Goal: Task Accomplishment & Management: Manage account settings

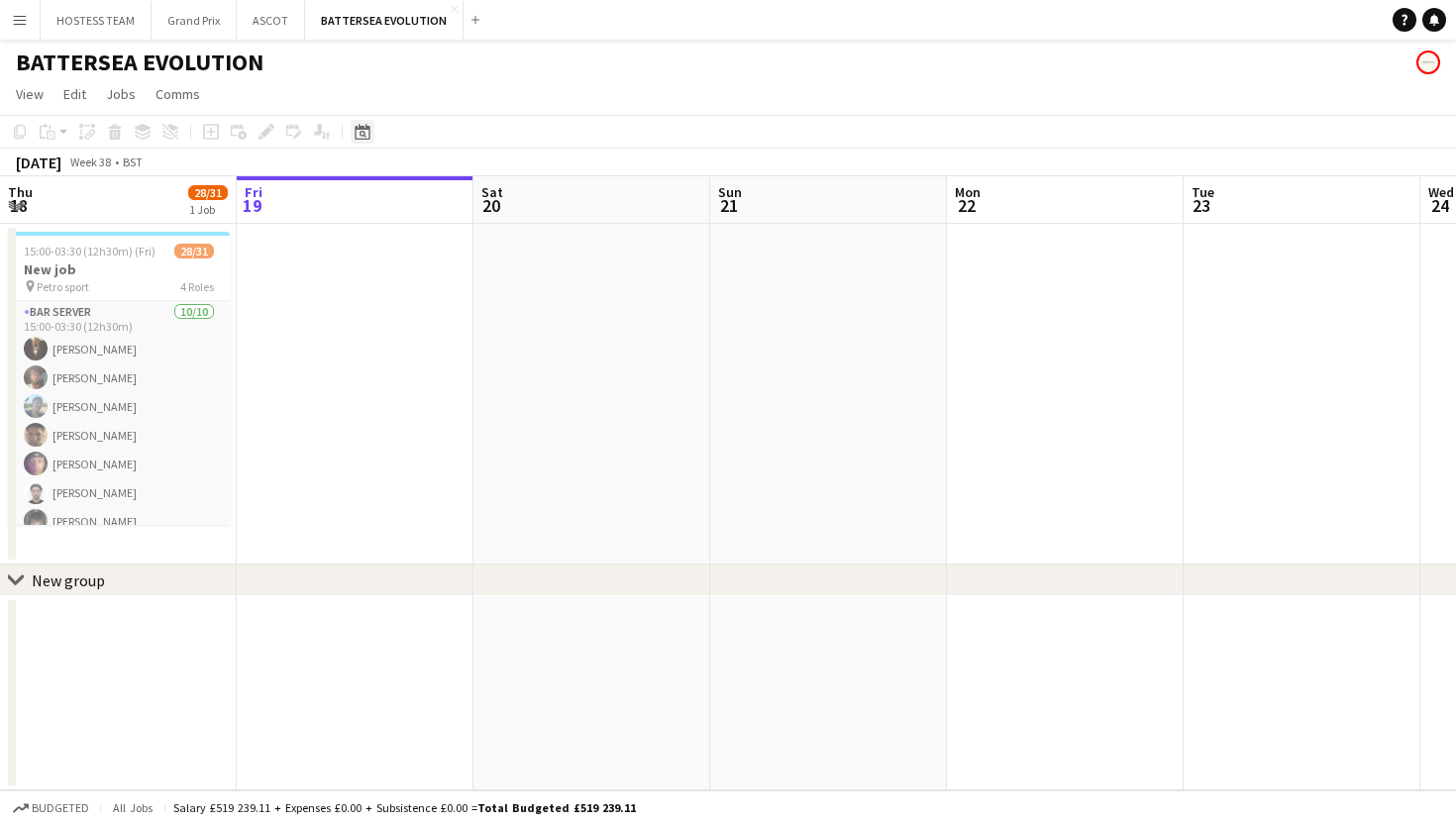
click at [355, 132] on icon at bounding box center [362, 132] width 15 height 16
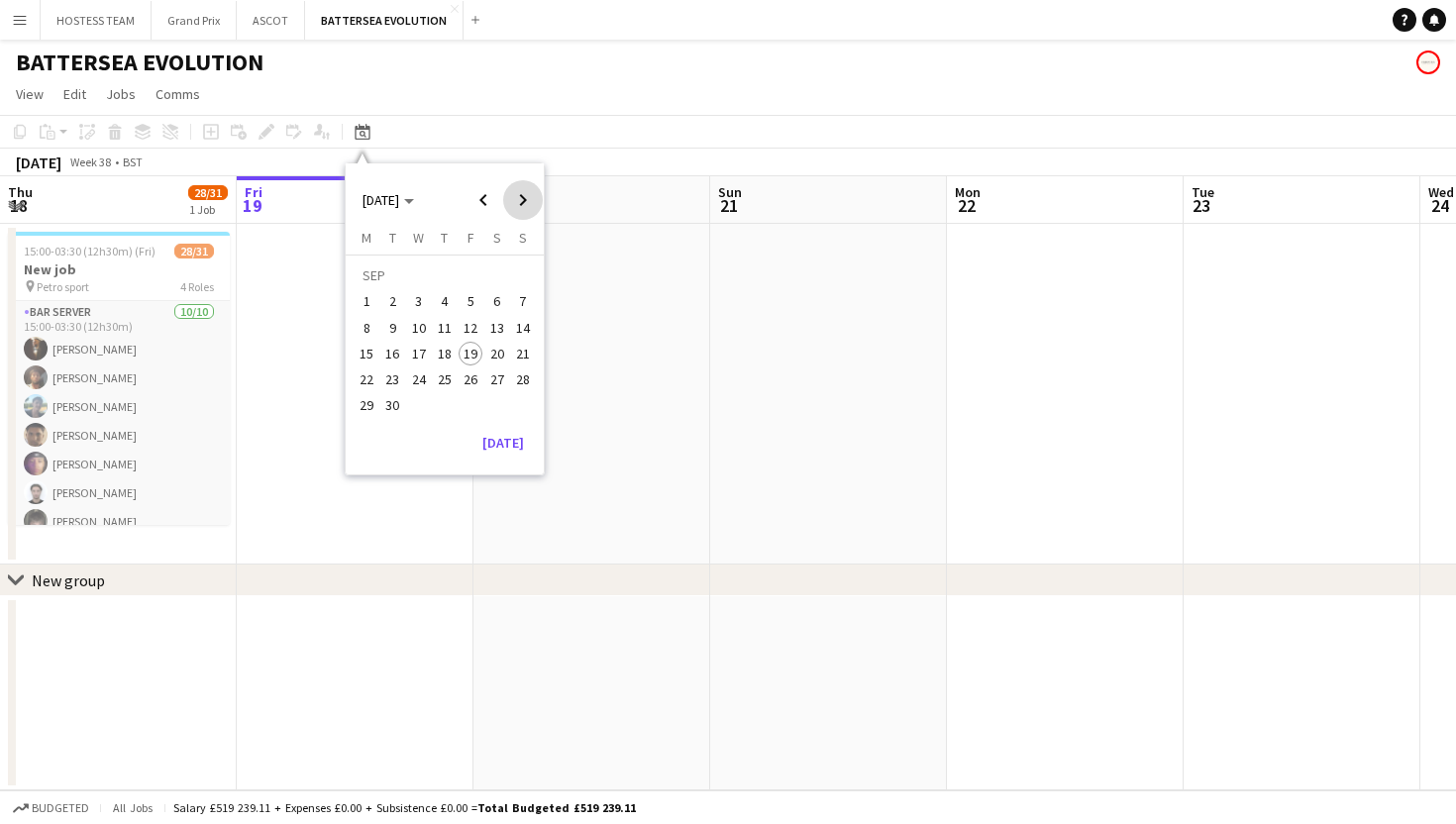
click at [529, 194] on span "Next month" at bounding box center [523, 200] width 40 height 40
click at [490, 275] on span "1" at bounding box center [497, 279] width 24 height 28
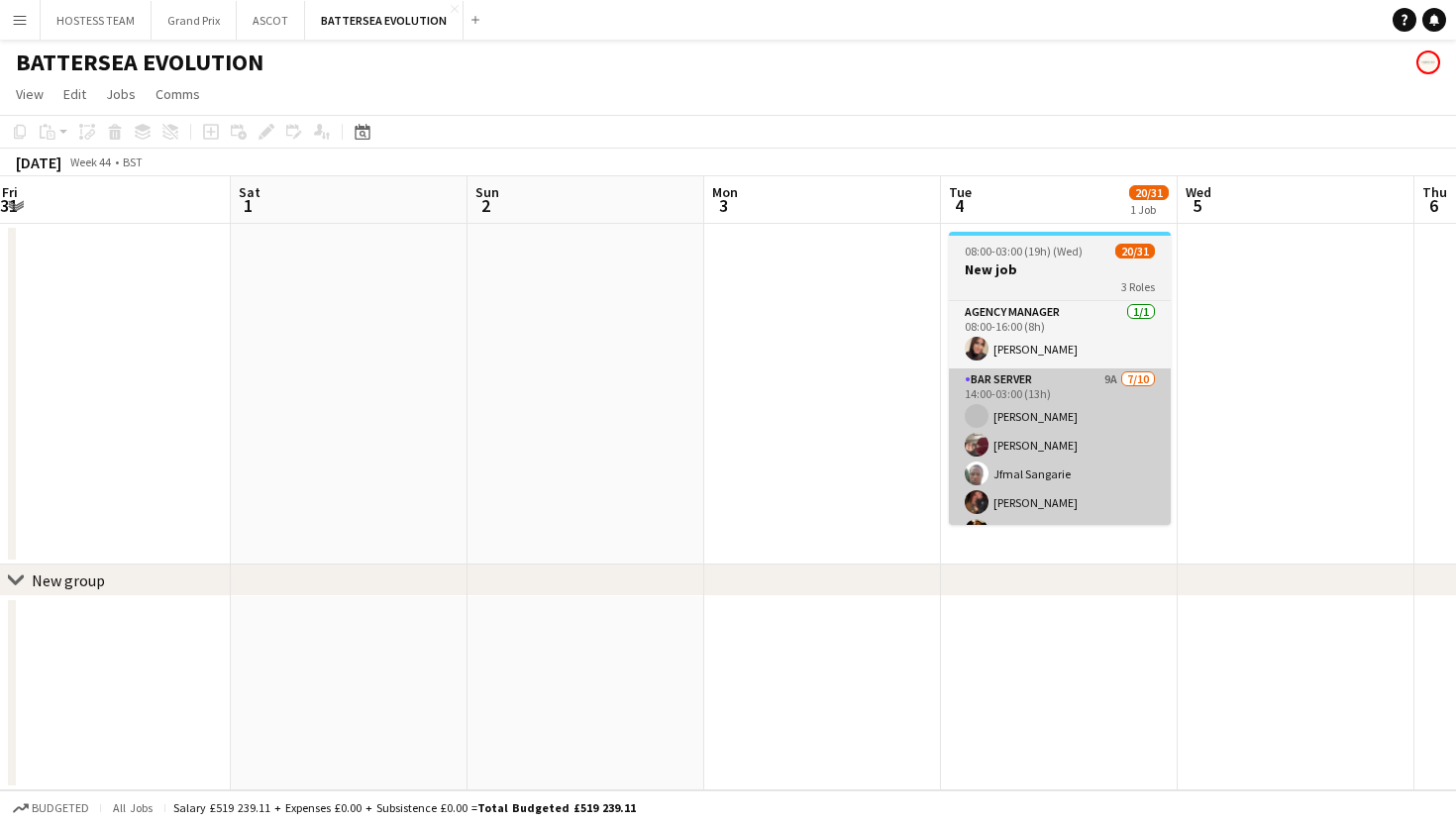
scroll to position [0, 956]
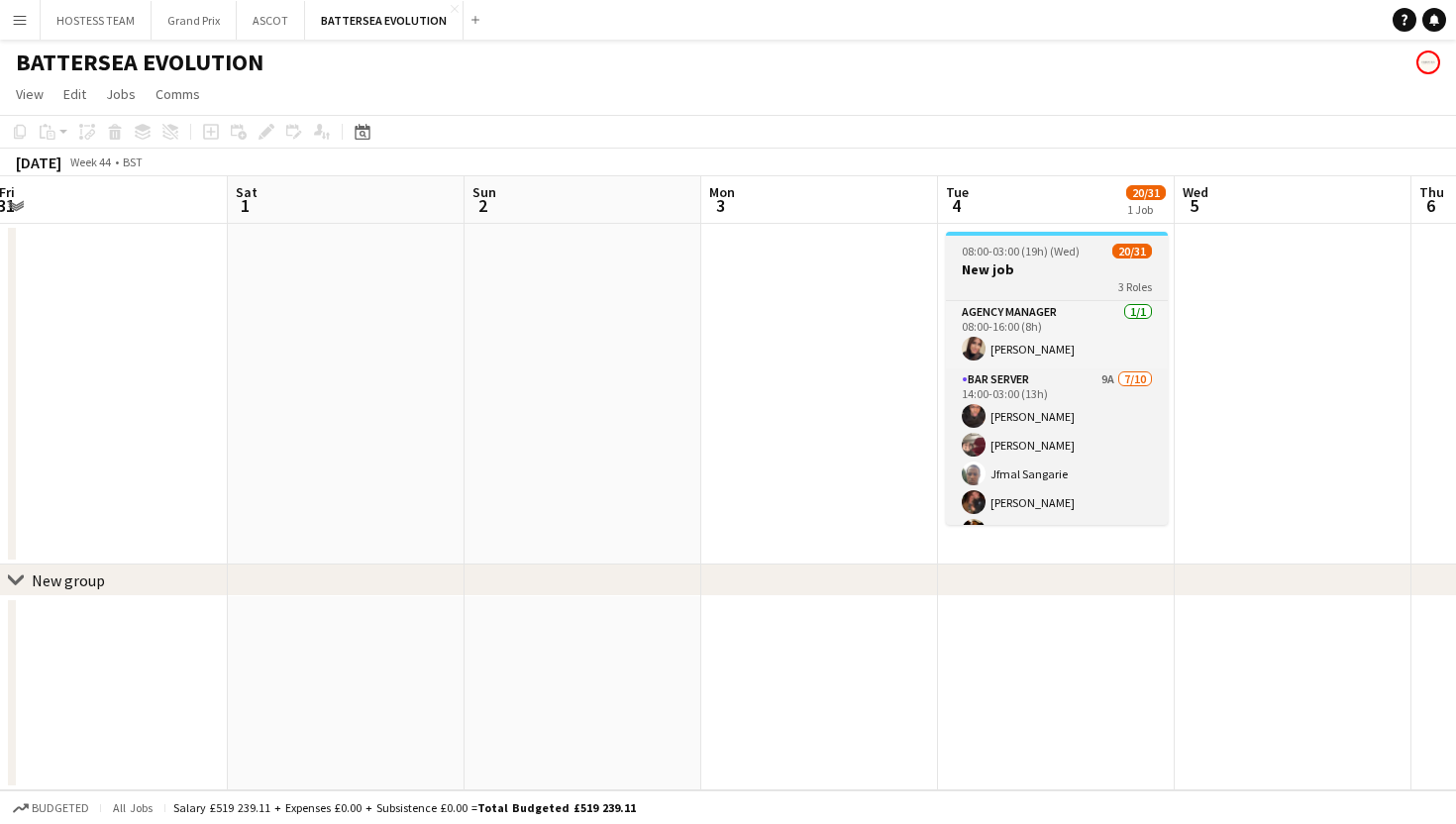
click at [1077, 272] on h3 "New job" at bounding box center [1057, 270] width 222 height 18
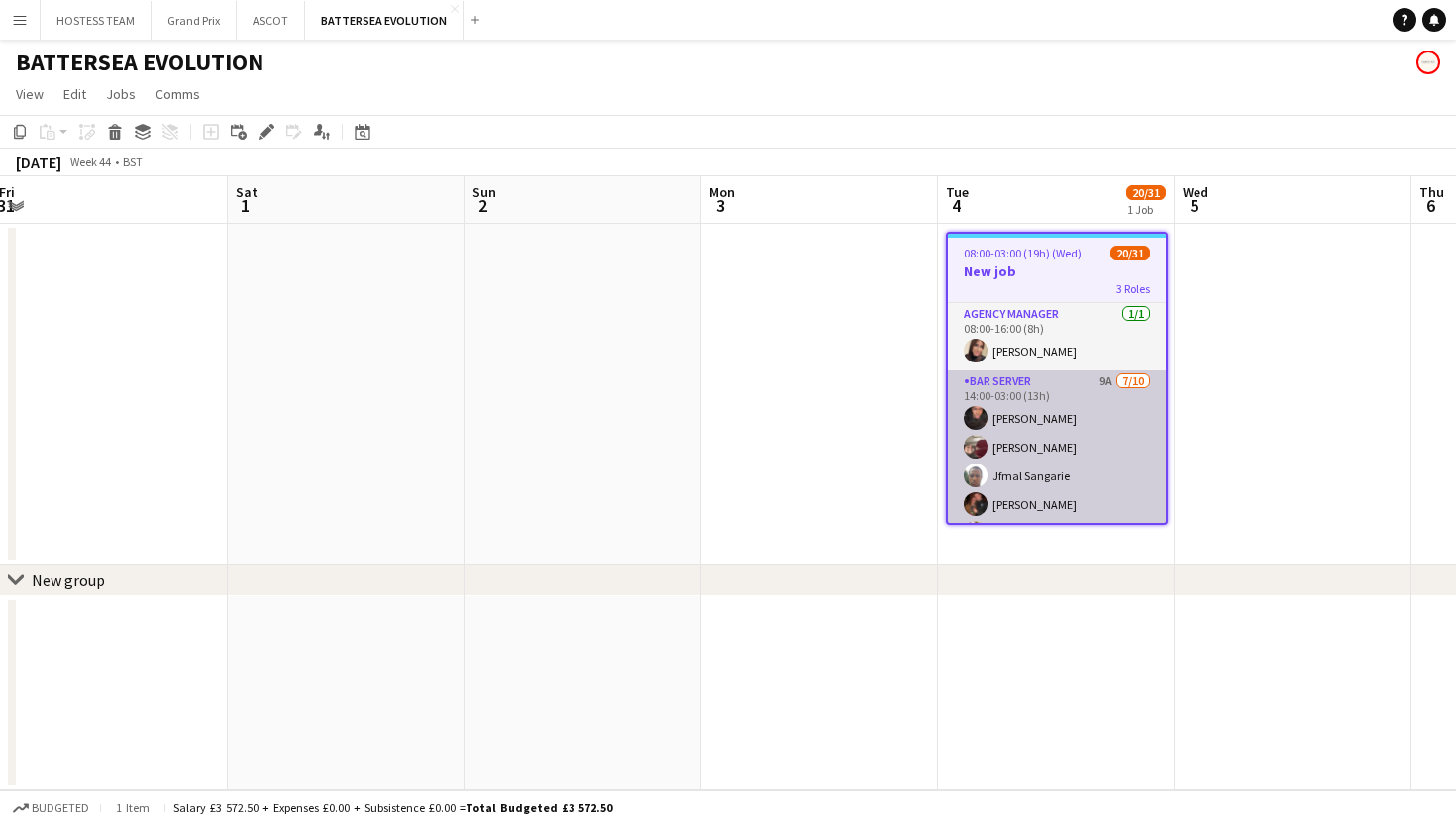
click at [1082, 418] on app-card-role "Bar Server 9A [DATE] 14:00-03:00 (13h) [PERSON_NAME] [PERSON_NAME] Jfmal Sangar…" at bounding box center [1057, 534] width 218 height 326
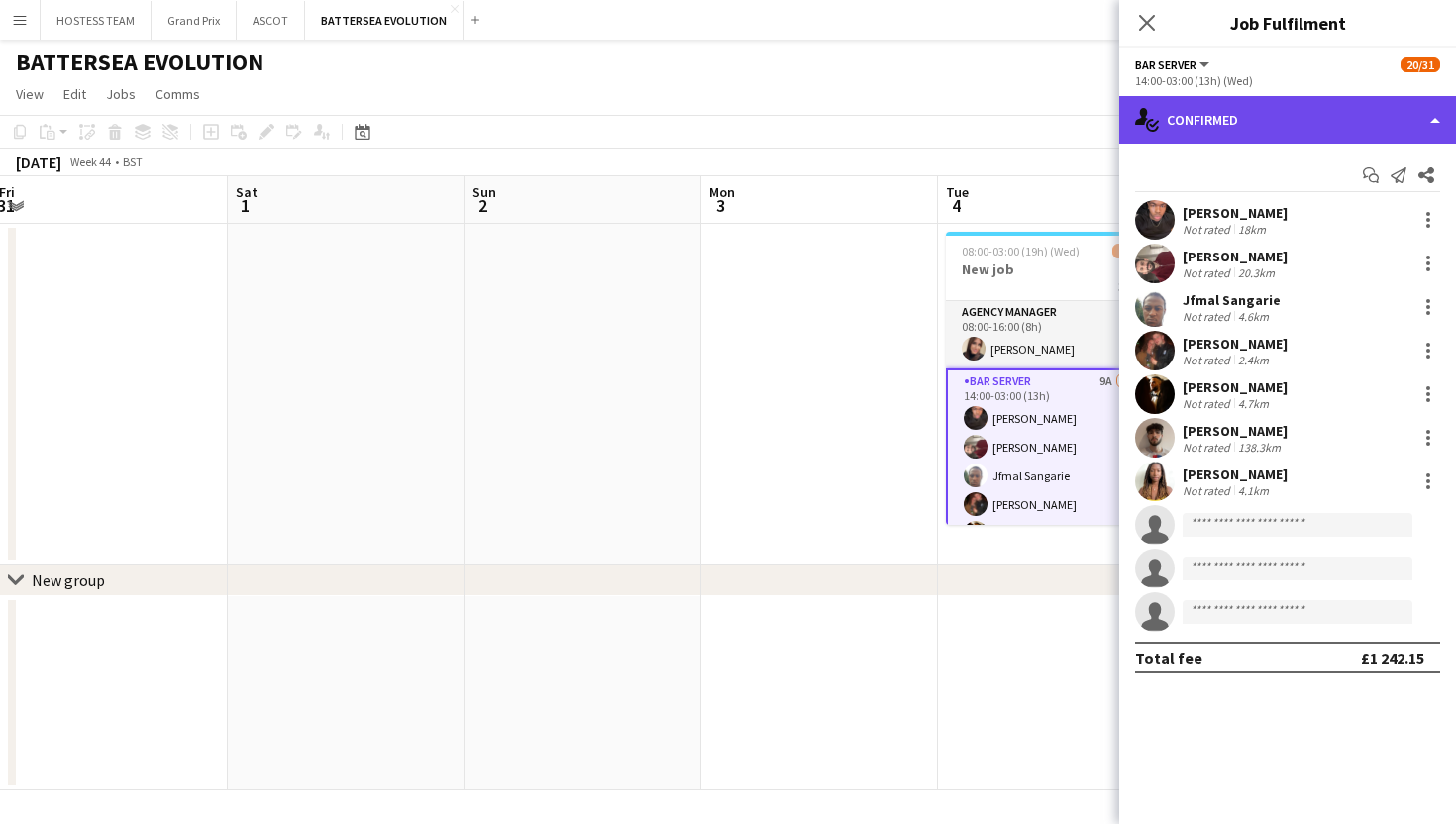
click at [1390, 117] on div "single-neutral-actions-check-2 Confirmed" at bounding box center [1287, 120] width 337 height 48
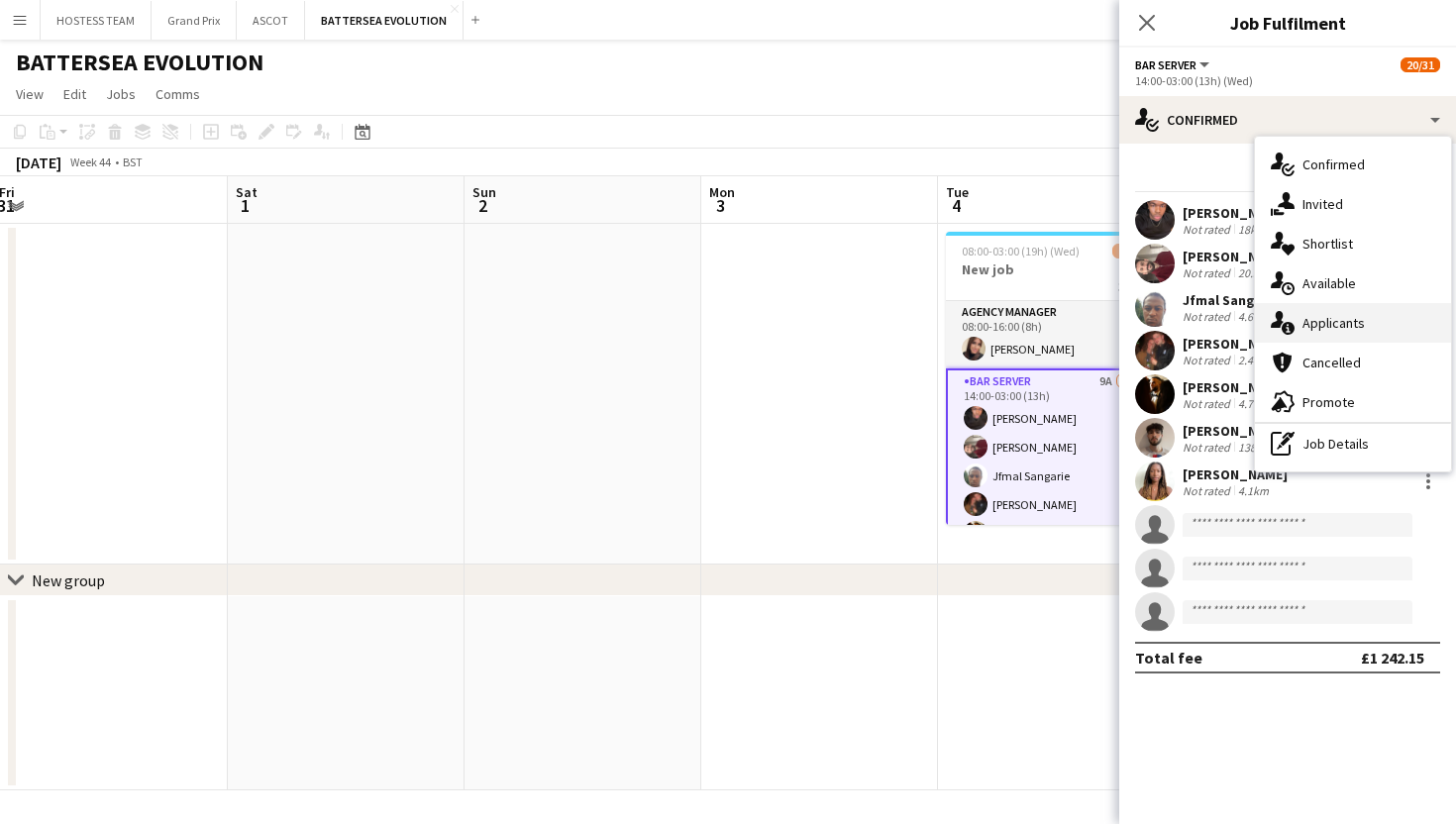
click at [1373, 318] on div "single-neutral-actions-information Applicants" at bounding box center [1353, 323] width 196 height 40
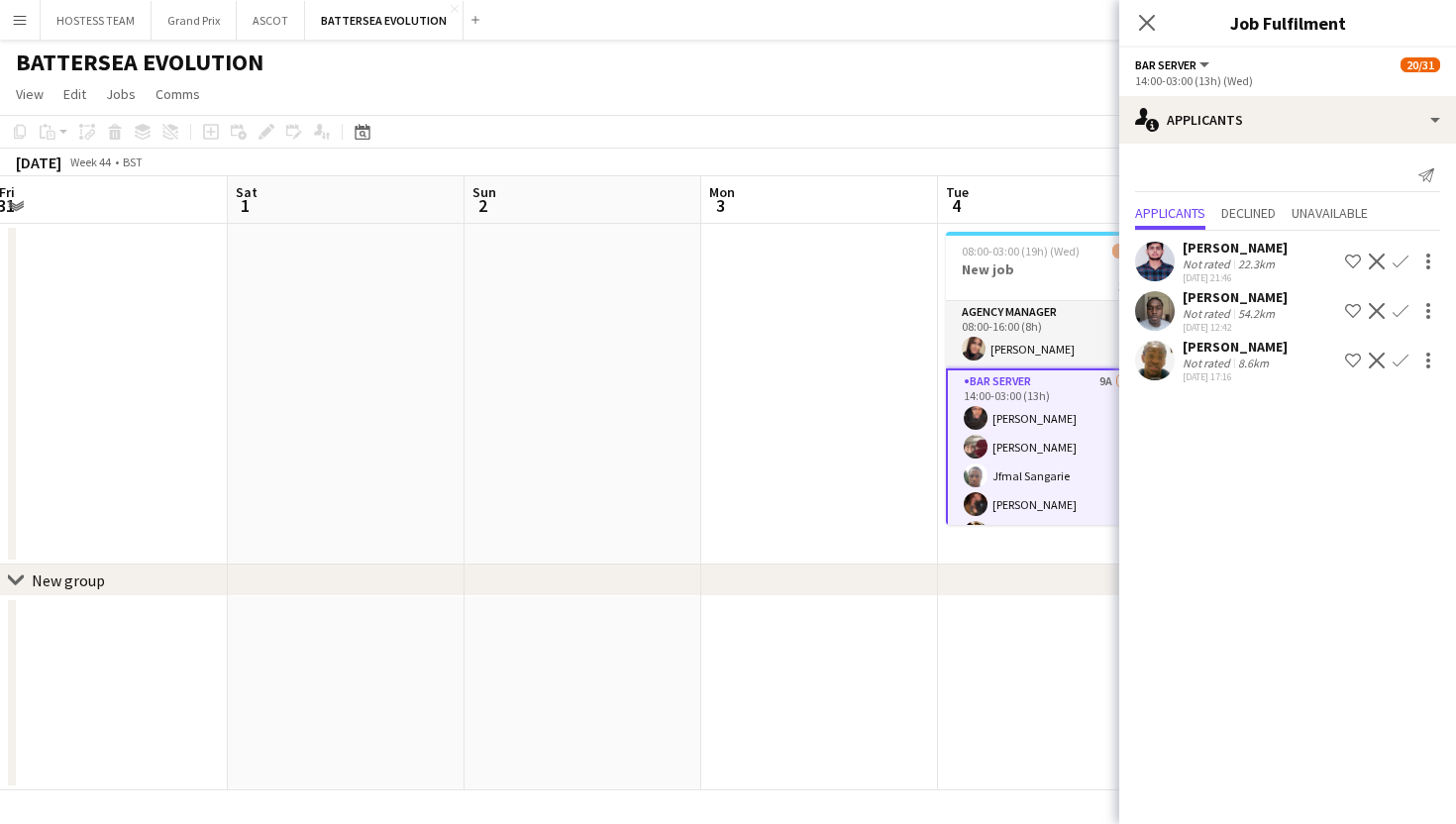
click at [878, 398] on app-date-cell at bounding box center [819, 394] width 237 height 341
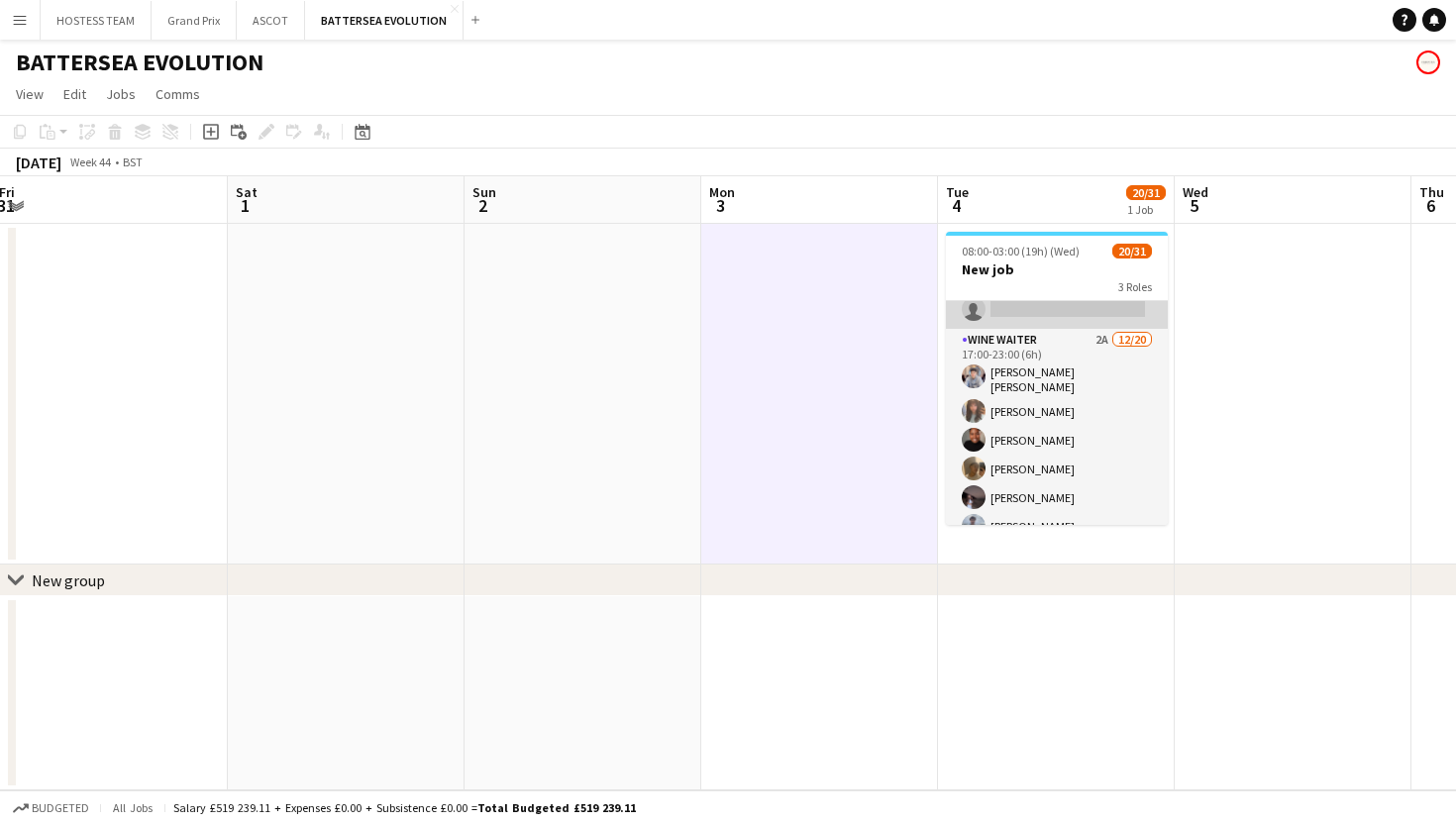
scroll to position [361, 0]
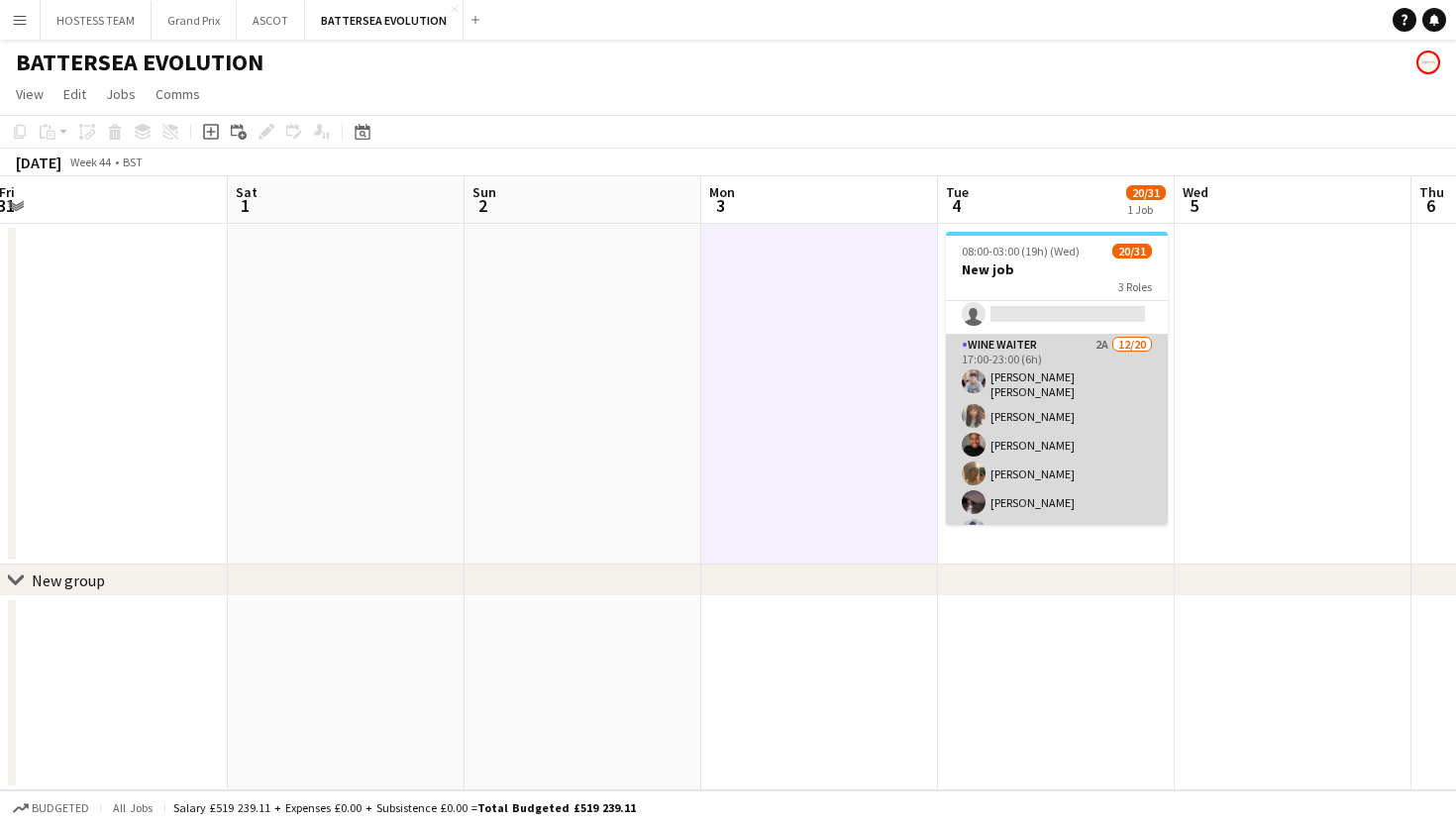
click at [1108, 385] on app-card-role "Wine Waiter 2A [DATE] 17:00-23:00 (6h) [PERSON_NAME] [PERSON_NAME] [PERSON_NAME…" at bounding box center [1057, 643] width 222 height 619
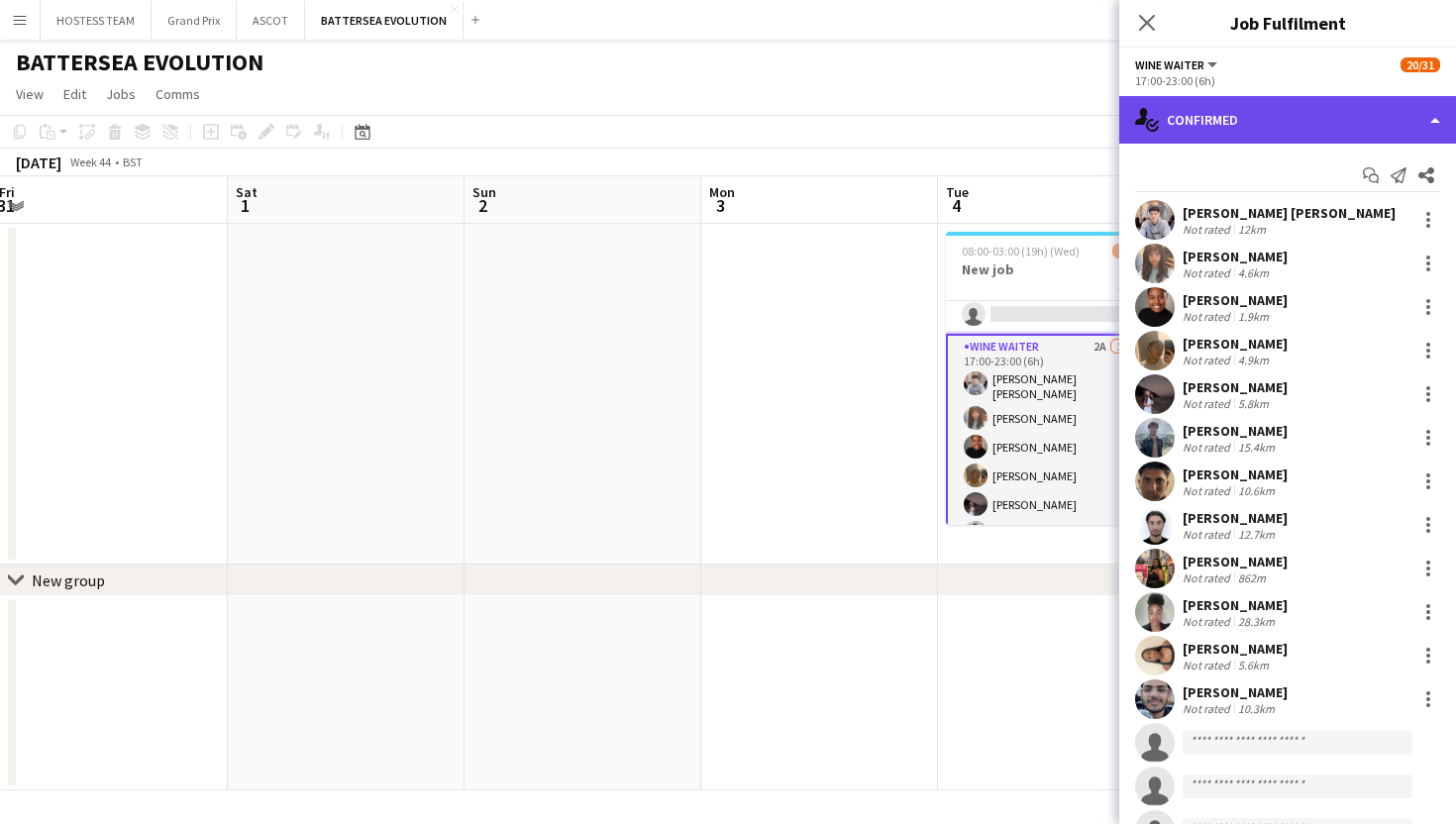
click at [1278, 125] on div "single-neutral-actions-check-2 Confirmed" at bounding box center [1287, 120] width 337 height 48
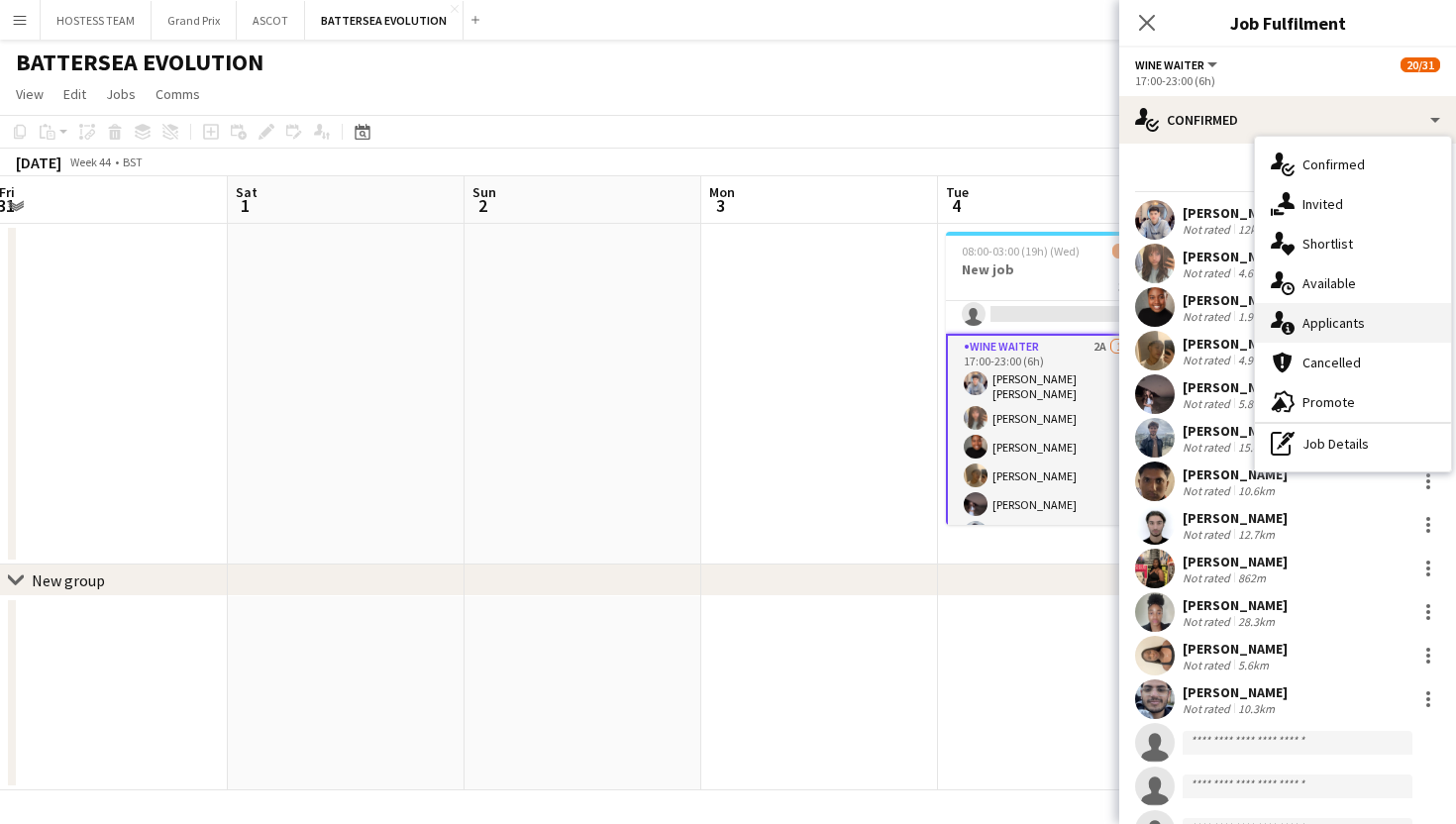
click at [1324, 321] on span "Applicants" at bounding box center [1334, 323] width 62 height 18
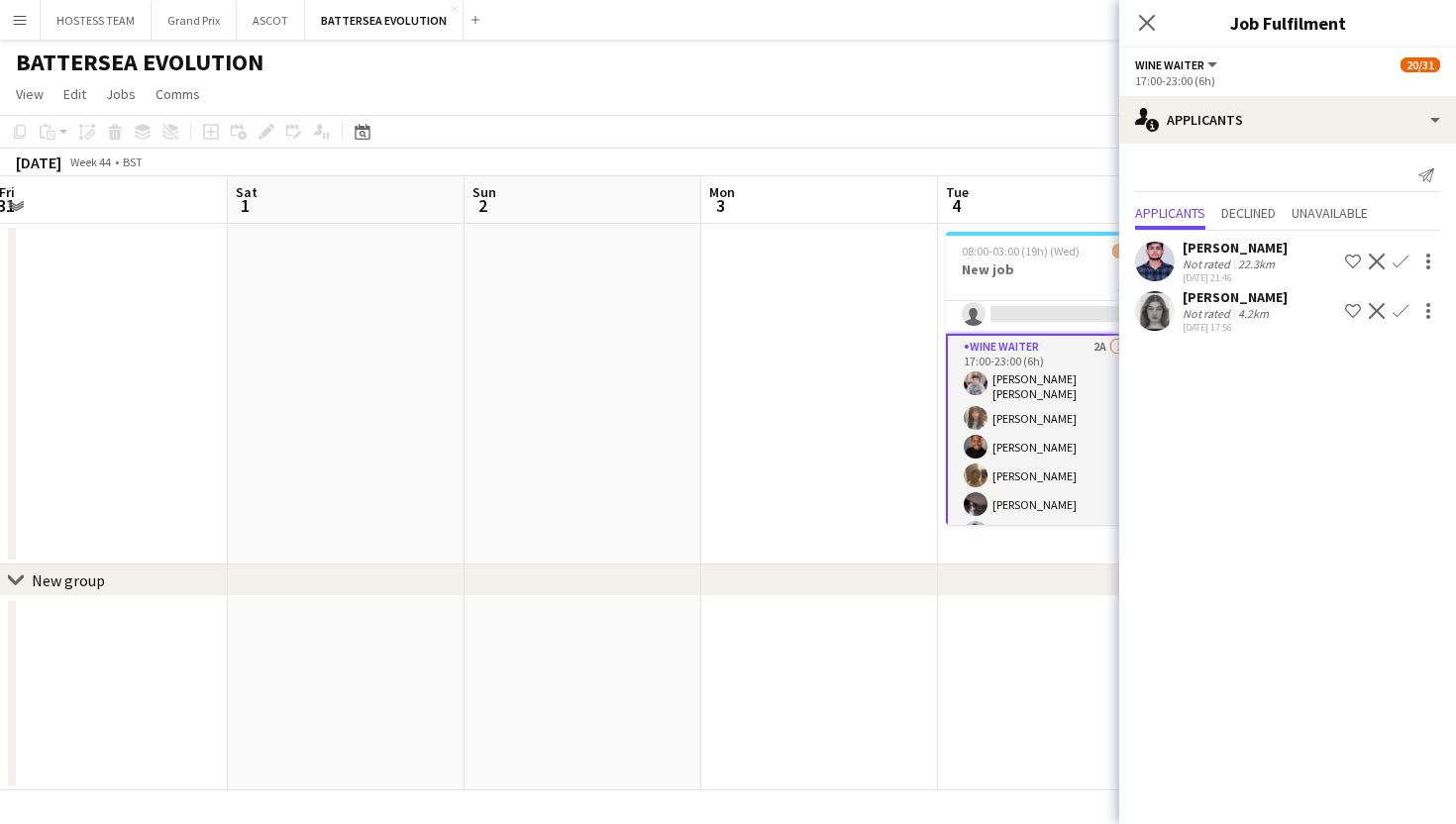
click at [1400, 261] on app-icon "Confirm" at bounding box center [1401, 262] width 16 height 16
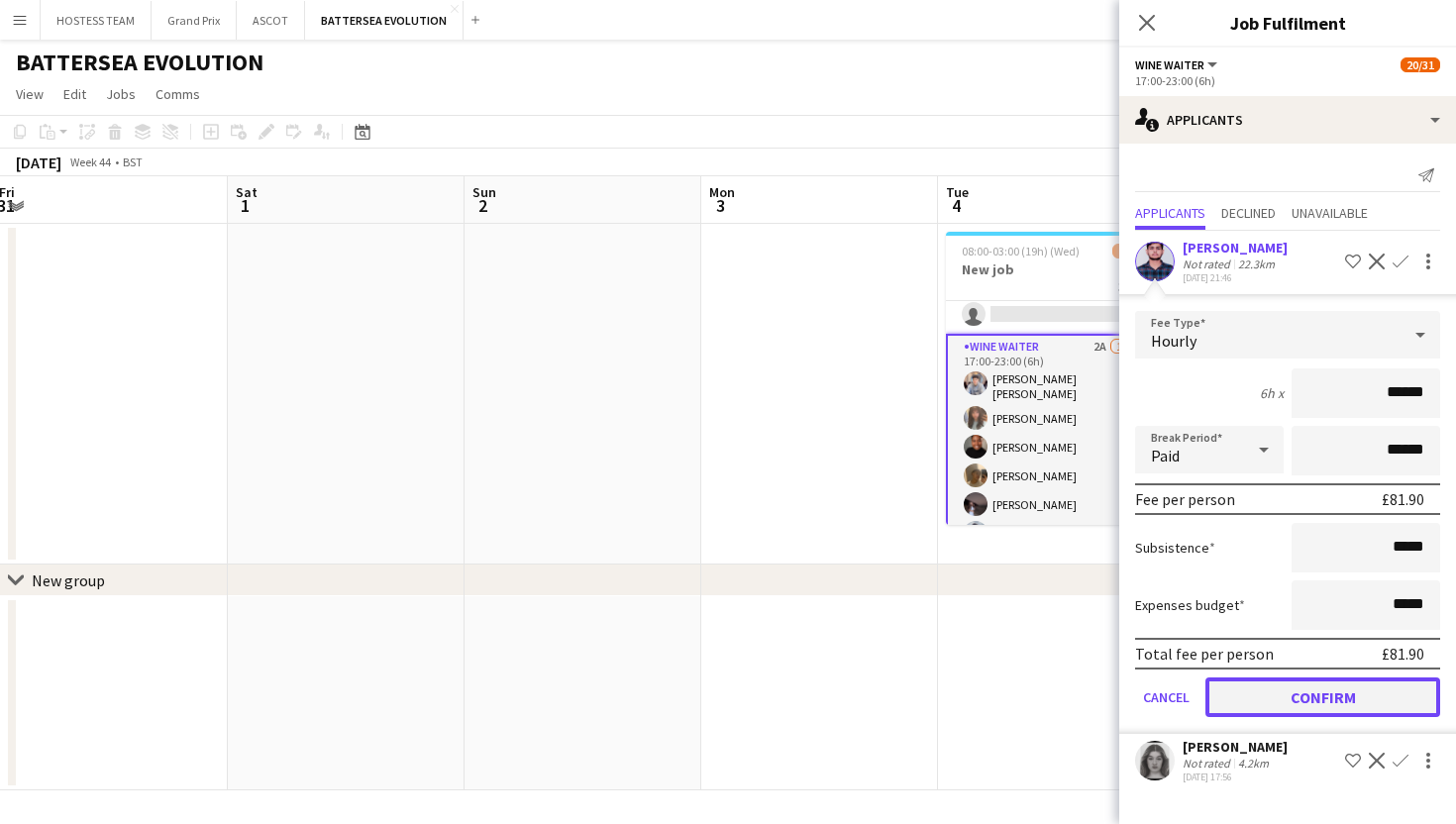
click at [1349, 701] on button "Confirm" at bounding box center [1323, 698] width 235 height 40
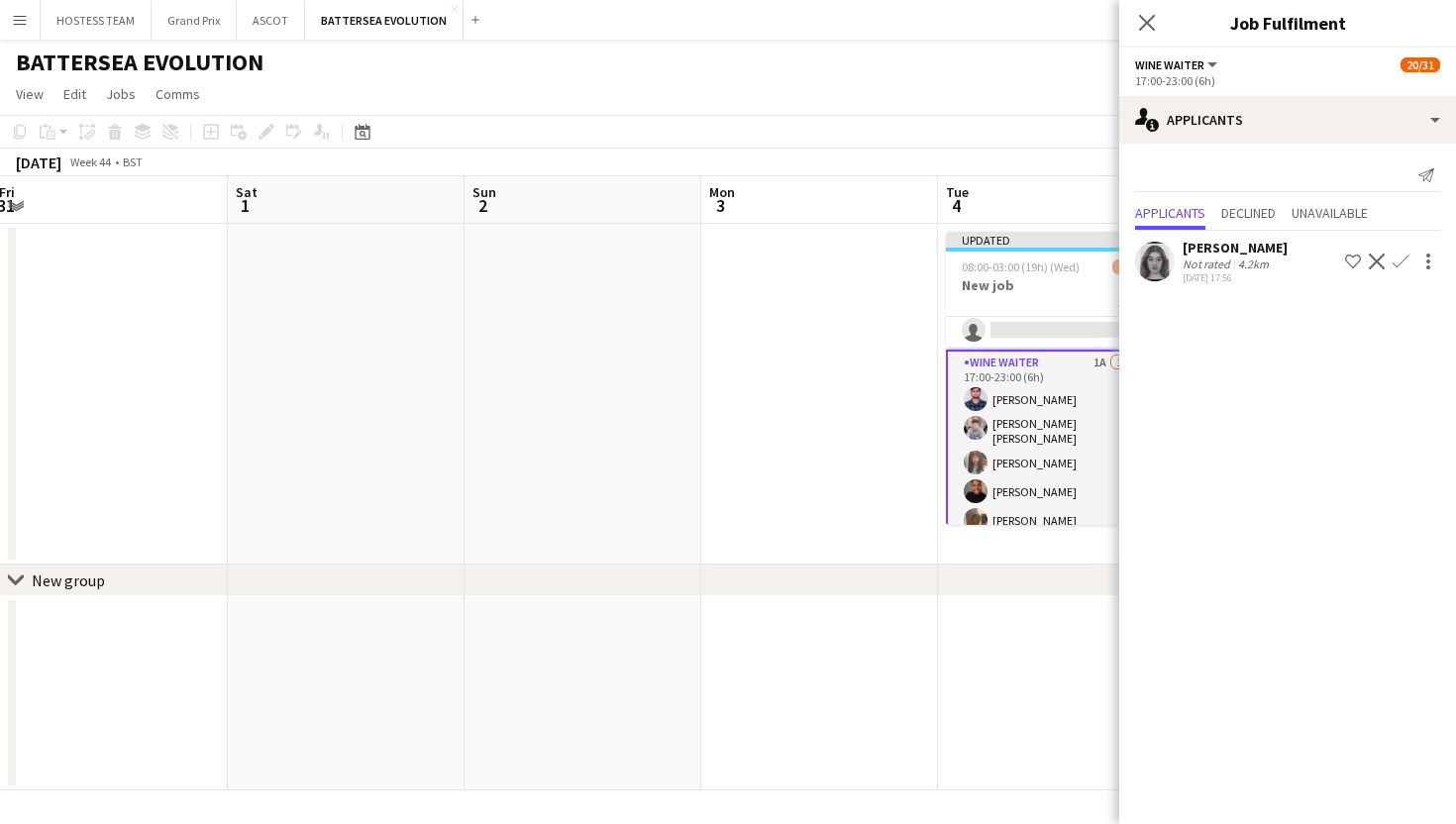
click at [1400, 263] on app-icon "Confirm" at bounding box center [1401, 262] width 16 height 16
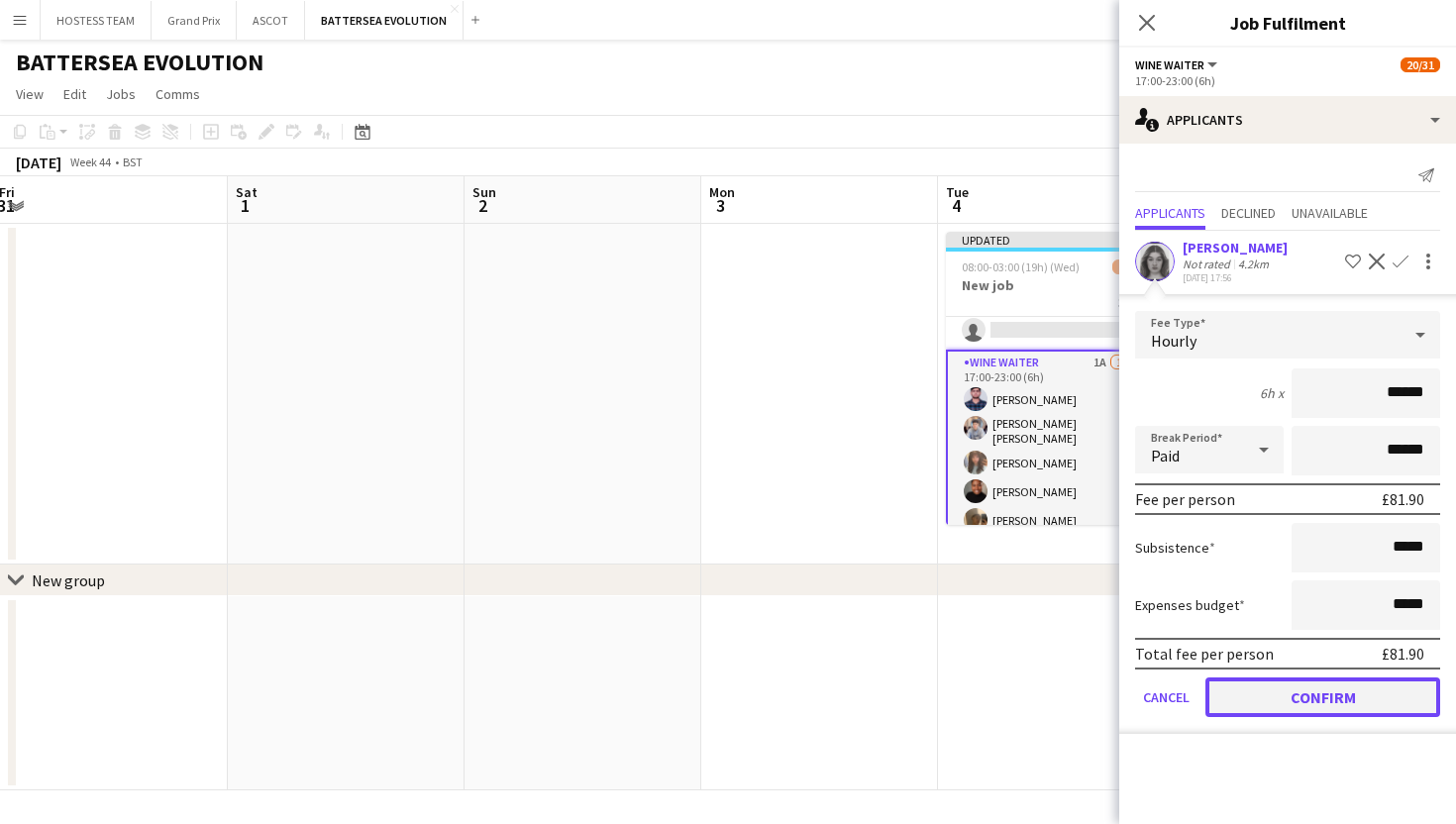
click at [1324, 700] on button "Confirm" at bounding box center [1323, 698] width 235 height 40
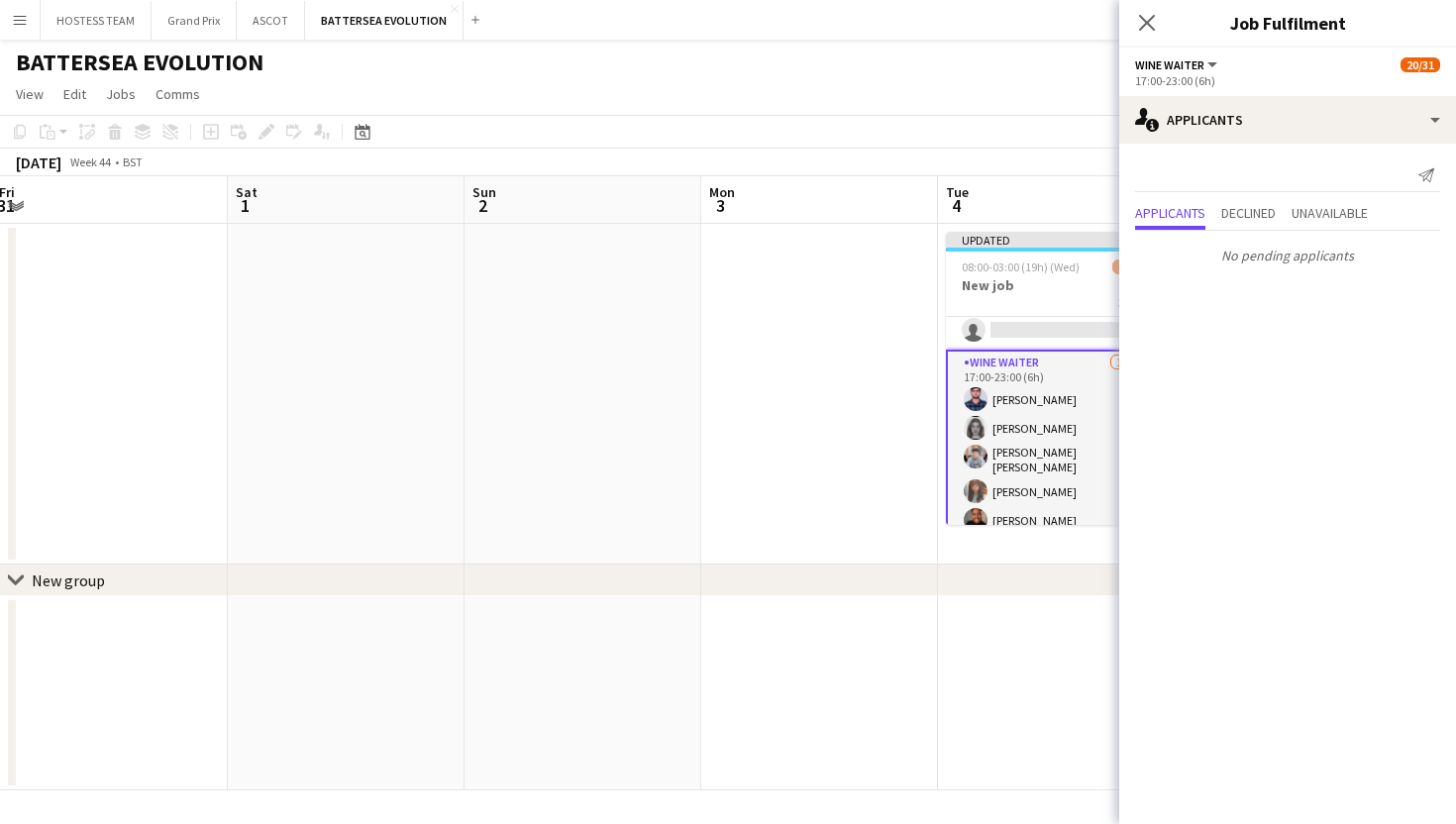
click at [1061, 614] on app-date-cell at bounding box center [1056, 693] width 237 height 194
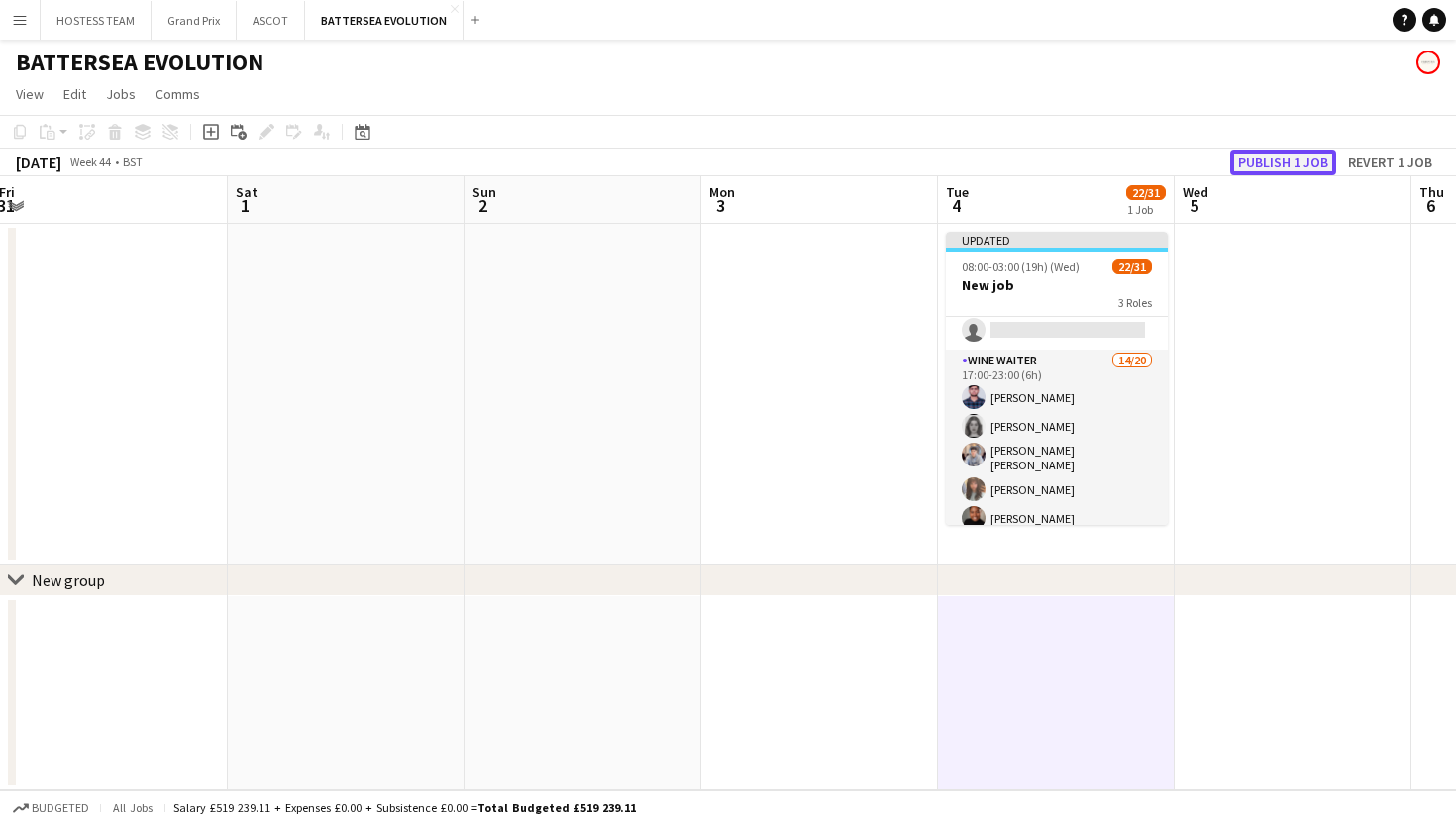
click at [1265, 166] on button "Publish 1 job" at bounding box center [1283, 163] width 106 height 26
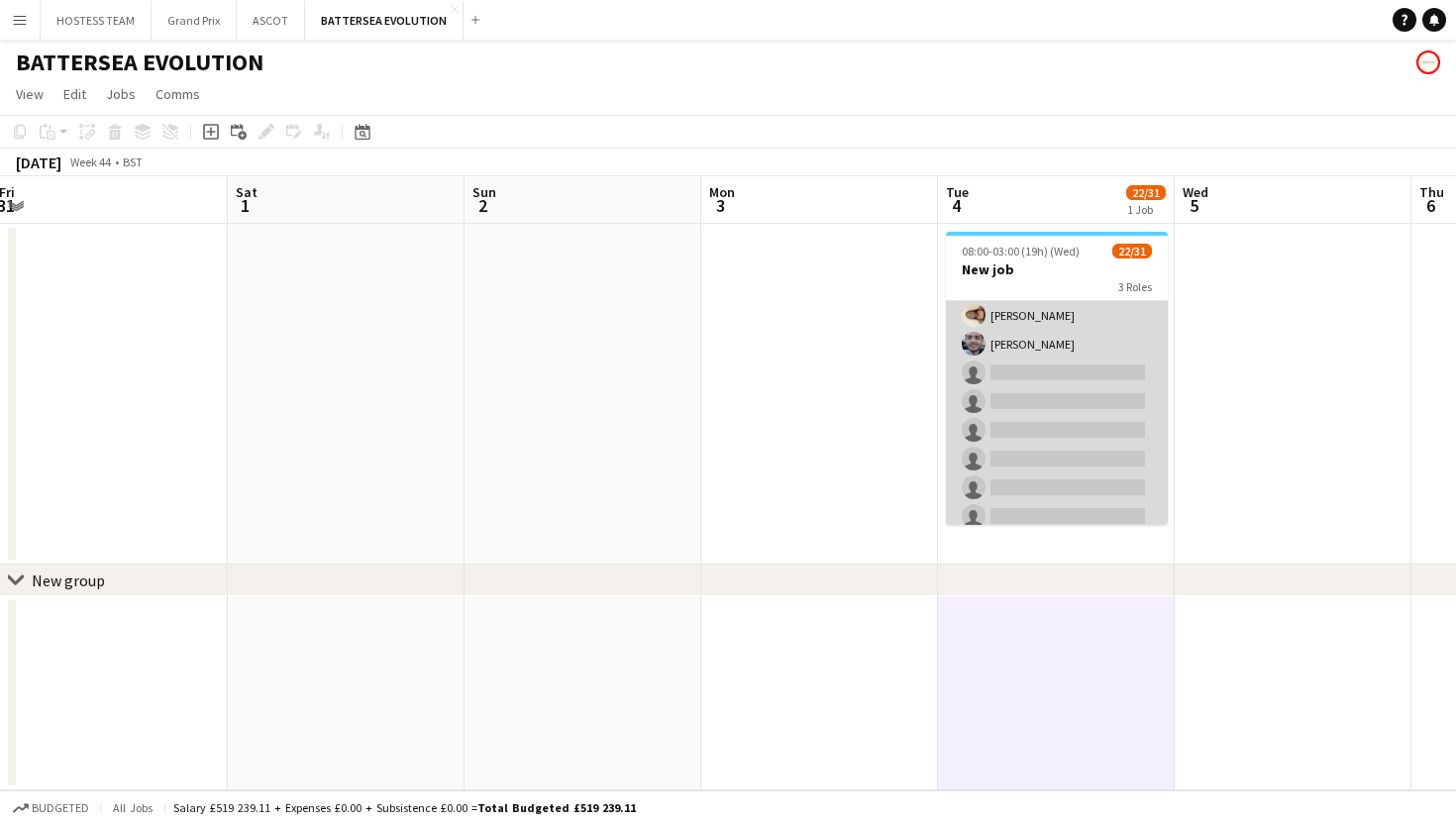
scroll to position [783, 0]
